Goal: Check status: Check status

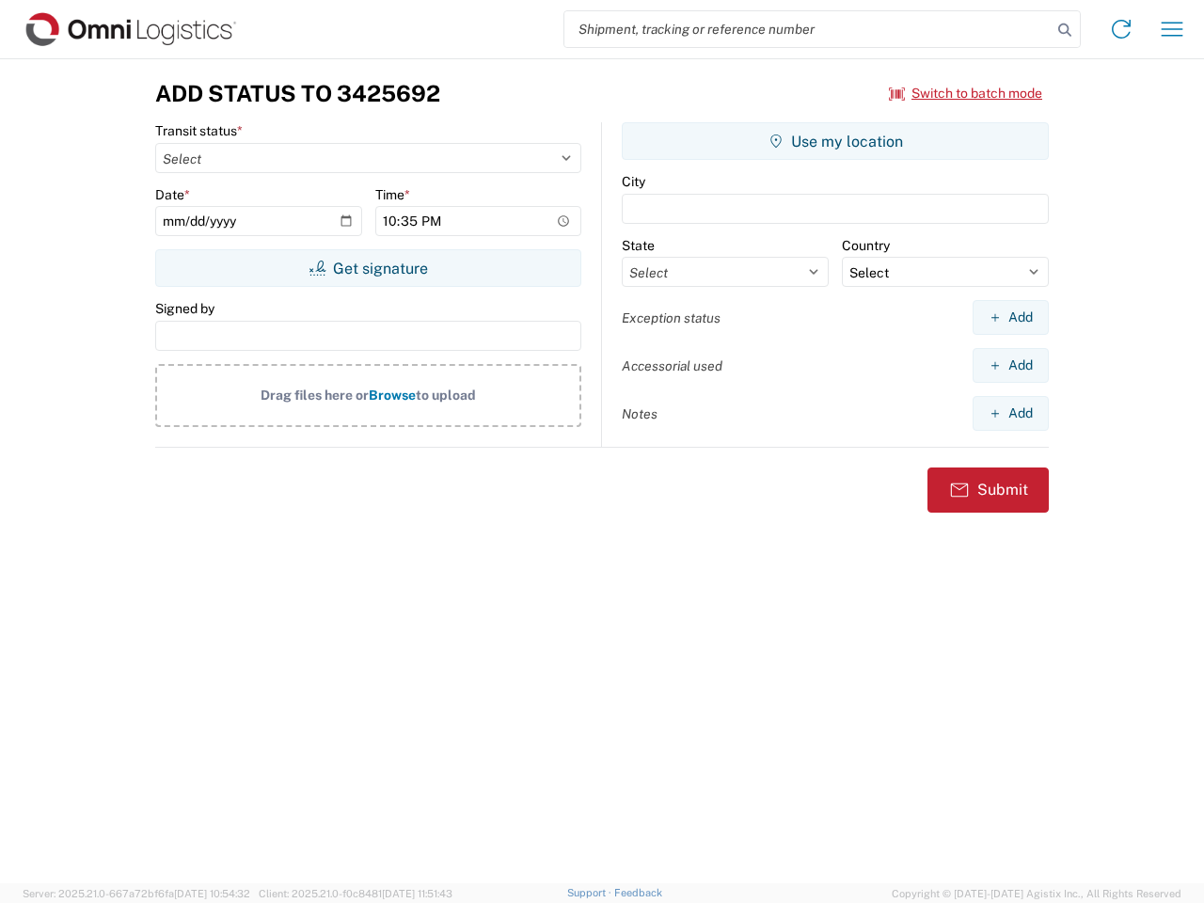
click at [808, 29] on input "search" at bounding box center [807, 29] width 487 height 36
click at [1064, 30] on icon at bounding box center [1064, 30] width 26 height 26
click at [1121, 29] on icon at bounding box center [1121, 29] width 30 height 30
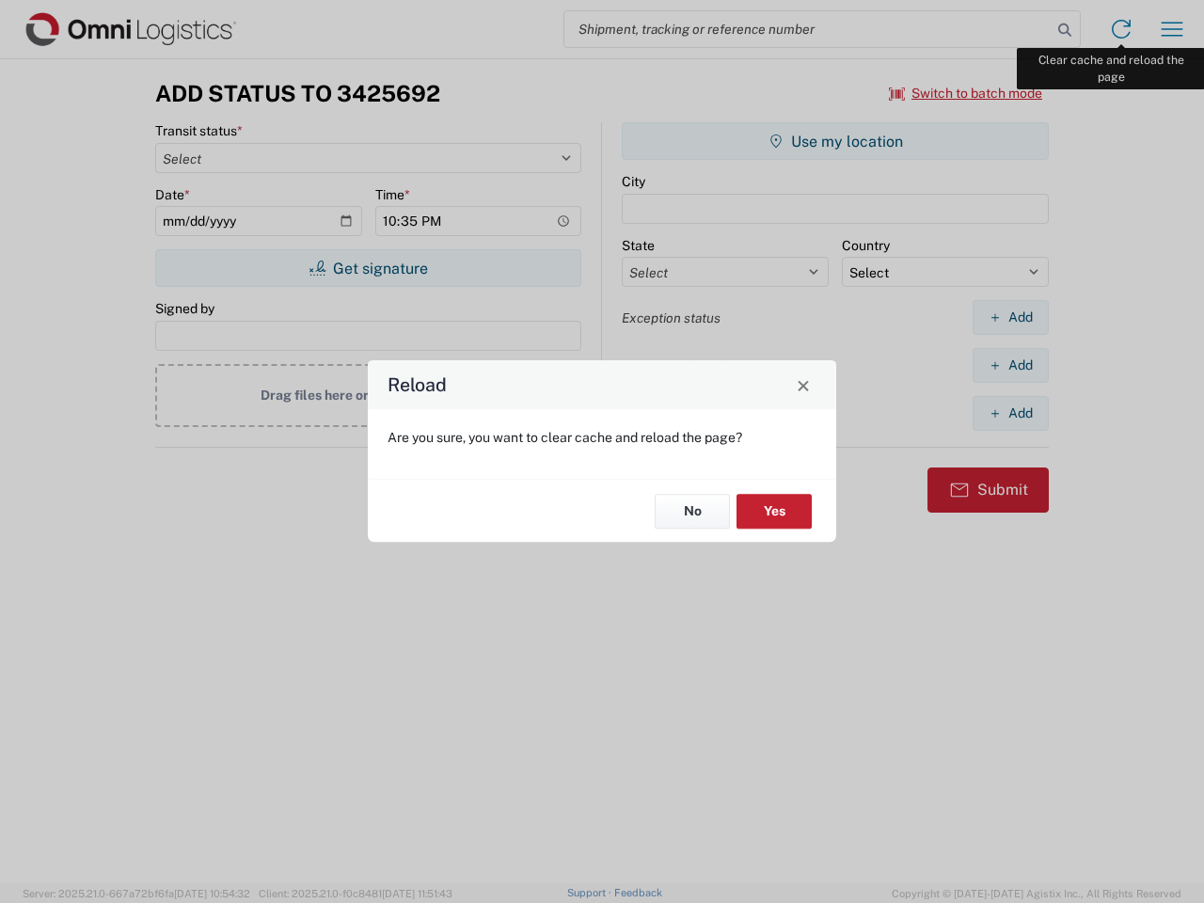
click at [1172, 29] on div "Reload Are you sure, you want to clear cache and reload the page? No Yes" at bounding box center [602, 451] width 1204 height 903
click at [966, 93] on div "Reload Are you sure, you want to clear cache and reload the page? No Yes" at bounding box center [602, 451] width 1204 height 903
click at [368, 268] on div "Reload Are you sure, you want to clear cache and reload the page? No Yes" at bounding box center [602, 451] width 1204 height 903
click at [835, 141] on div "Reload Are you sure, you want to clear cache and reload the page? No Yes" at bounding box center [602, 451] width 1204 height 903
click at [1010, 317] on div "Reload Are you sure, you want to clear cache and reload the page? No Yes" at bounding box center [602, 451] width 1204 height 903
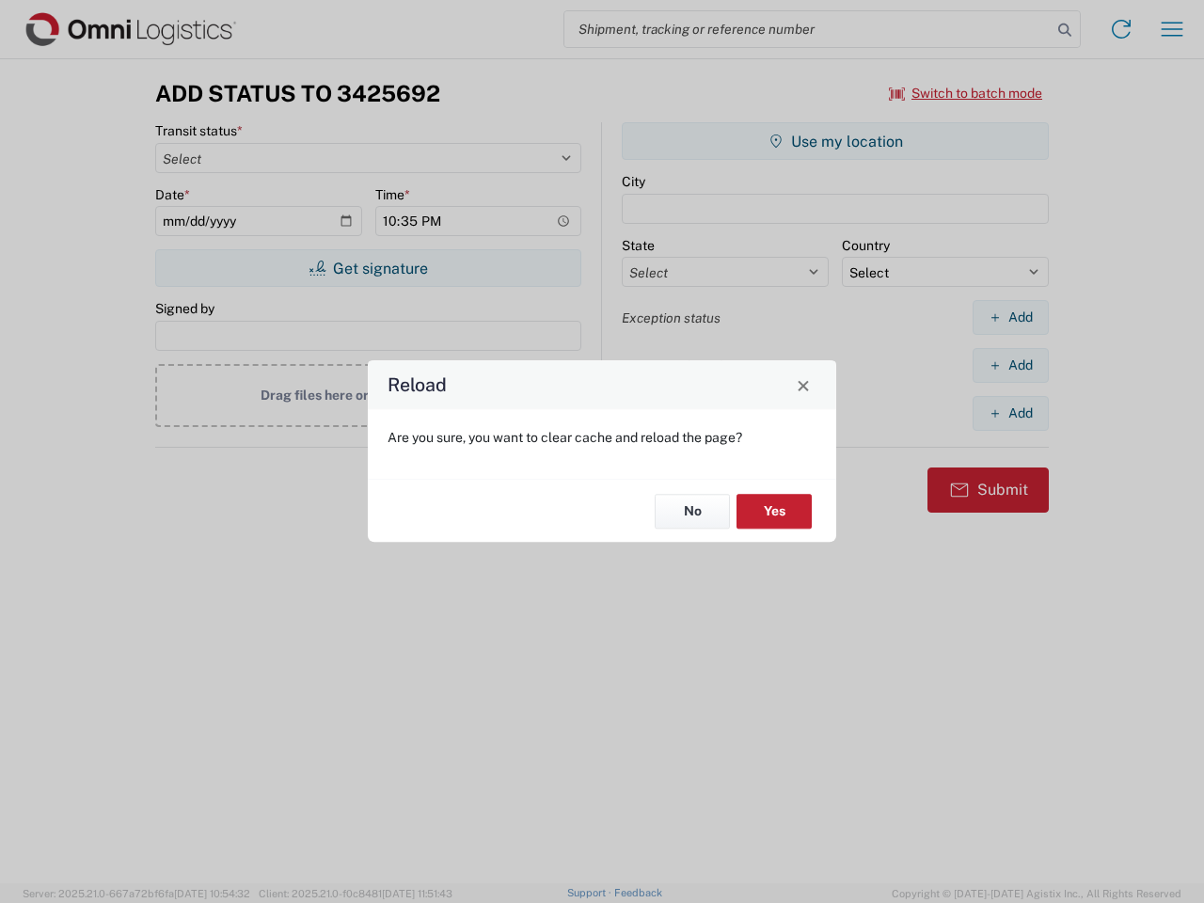
click at [1010, 365] on div "Reload Are you sure, you want to clear cache and reload the page? No Yes" at bounding box center [602, 451] width 1204 height 903
click at [1010, 413] on div "Reload Are you sure, you want to clear cache and reload the page? No Yes" at bounding box center [602, 451] width 1204 height 903
